Goal: Information Seeking & Learning: Learn about a topic

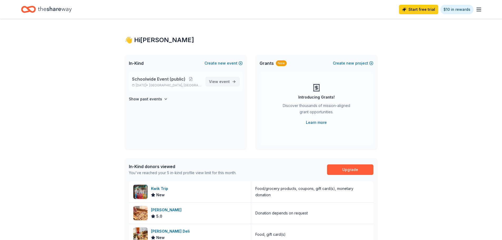
click at [223, 80] on span "event" at bounding box center [224, 81] width 11 height 4
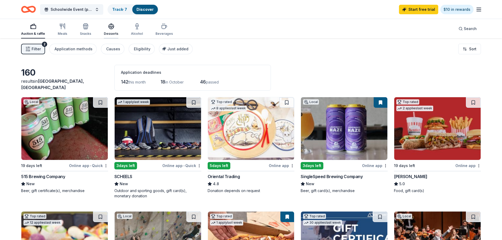
click at [115, 34] on div "Desserts" at bounding box center [111, 34] width 14 height 4
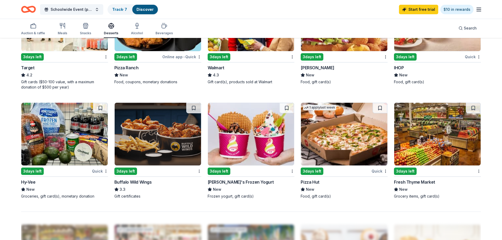
scroll to position [328, 0]
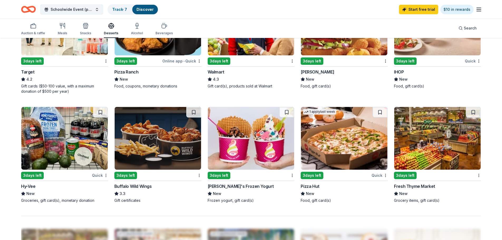
click at [246, 147] on img at bounding box center [251, 138] width 86 height 63
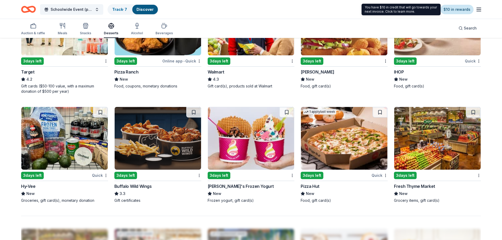
click at [452, 14] on link "$10 in rewards" at bounding box center [456, 9] width 33 height 9
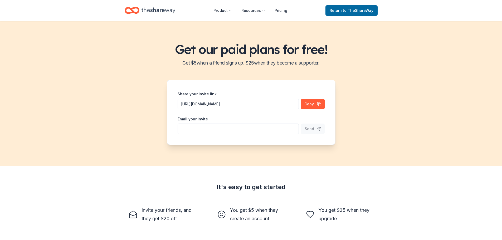
click at [165, 11] on icon "Home" at bounding box center [158, 10] width 34 height 6
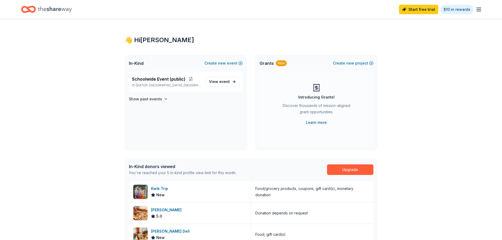
click at [319, 123] on link "Learn more" at bounding box center [316, 122] width 21 height 6
click at [482, 12] on div "Start free trial $10 in rewards" at bounding box center [251, 9] width 502 height 19
click at [480, 8] on icon "button" at bounding box center [478, 9] width 6 height 6
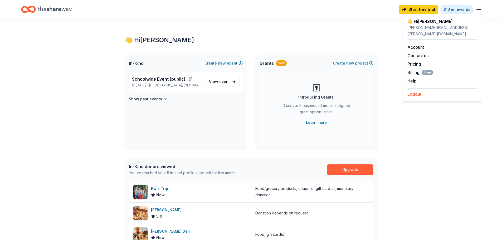
click at [413, 91] on button "Logout" at bounding box center [414, 94] width 14 height 6
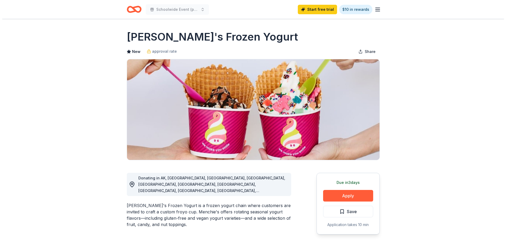
scroll to position [53, 0]
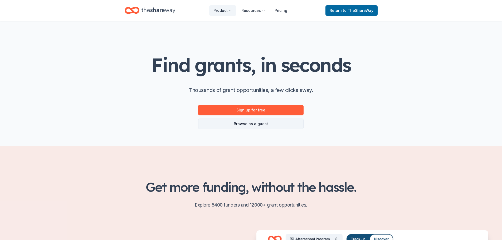
click at [264, 127] on link "Browse as a guest" at bounding box center [250, 123] width 105 height 11
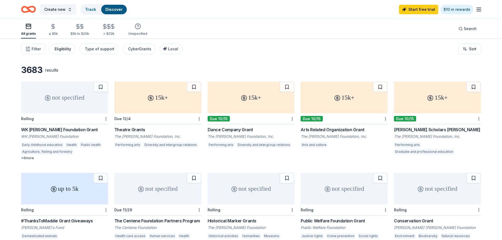
click at [67, 51] on div "Eligibility" at bounding box center [63, 49] width 17 height 6
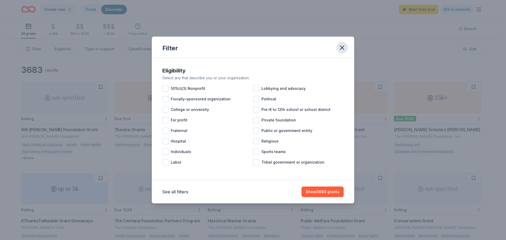
click at [343, 50] on icon "button" at bounding box center [341, 47] width 7 height 7
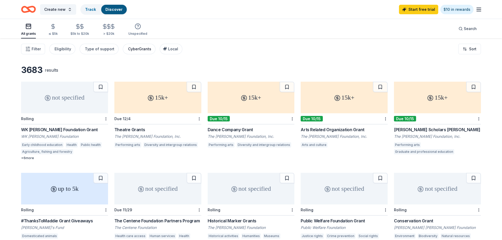
click at [140, 52] on button "CyberGrants" at bounding box center [139, 49] width 33 height 11
